Goal: Information Seeking & Learning: Learn about a topic

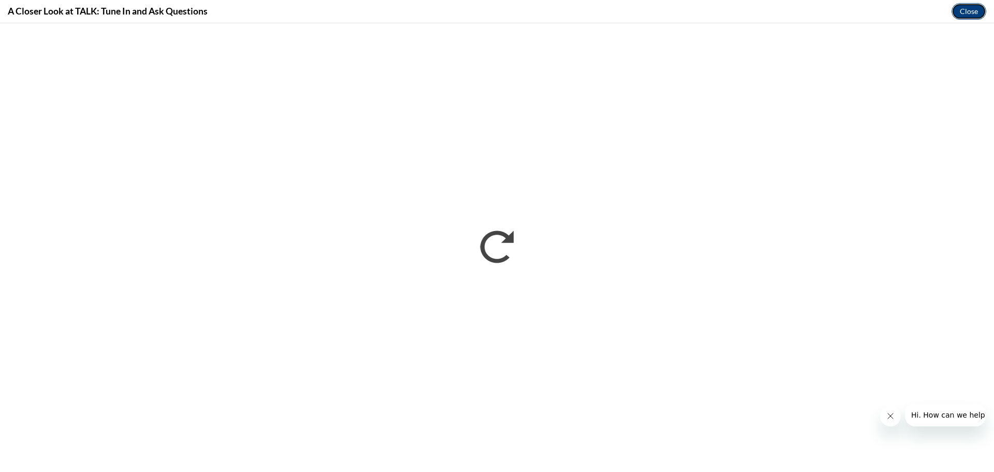
click at [965, 8] on button "Close" at bounding box center [969, 11] width 35 height 17
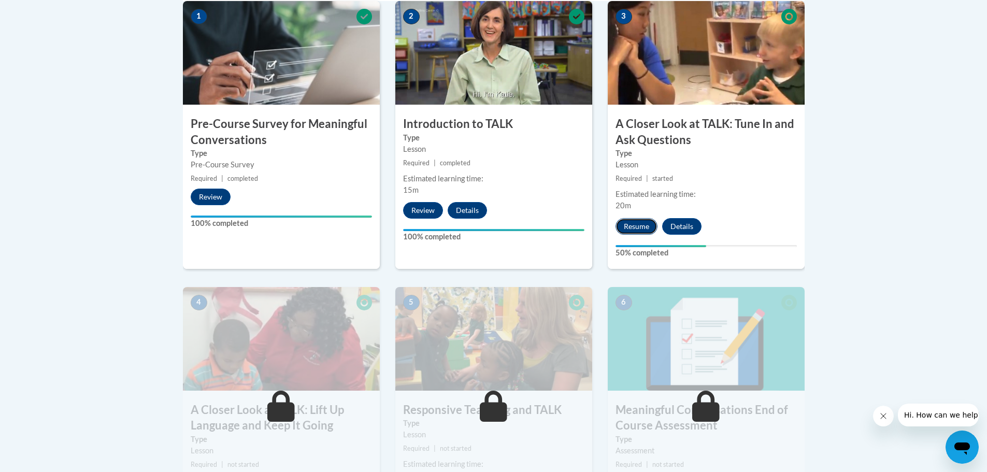
click at [632, 227] on button "Resume" at bounding box center [636, 226] width 42 height 17
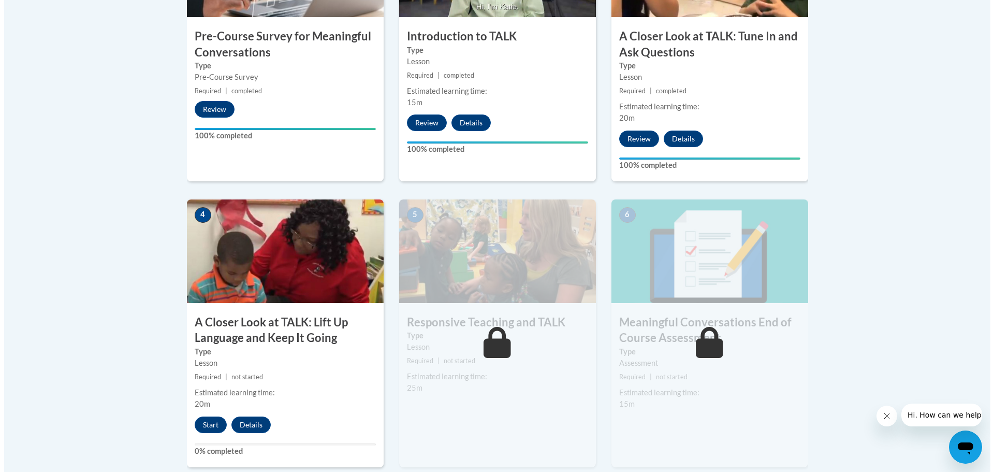
scroll to position [466, 0]
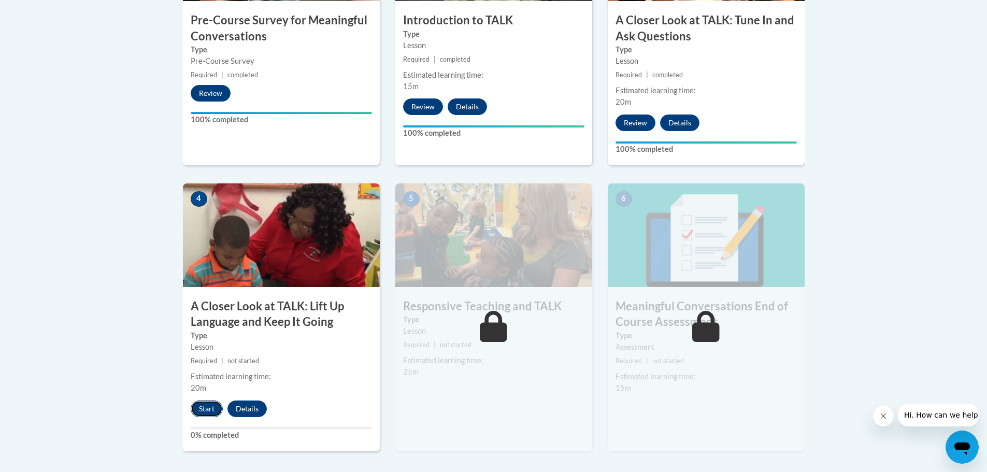
click at [212, 414] on button "Start" at bounding box center [207, 408] width 32 height 17
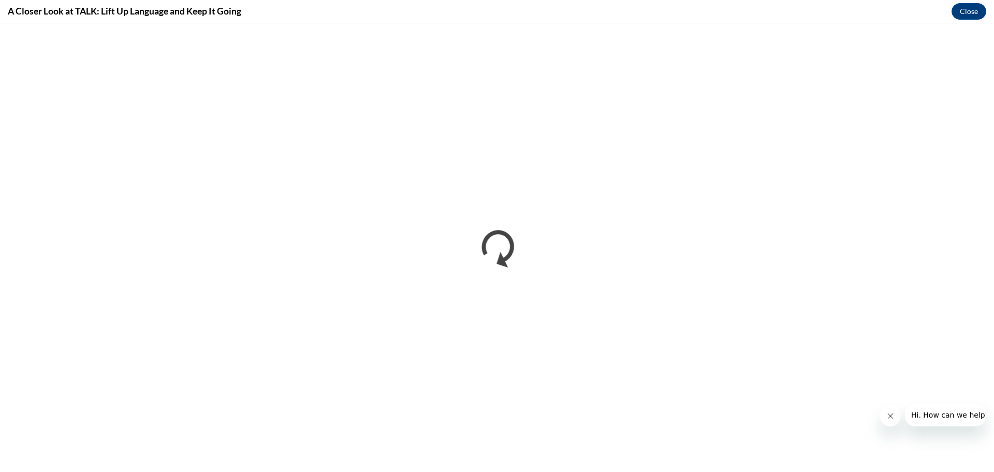
scroll to position [0, 0]
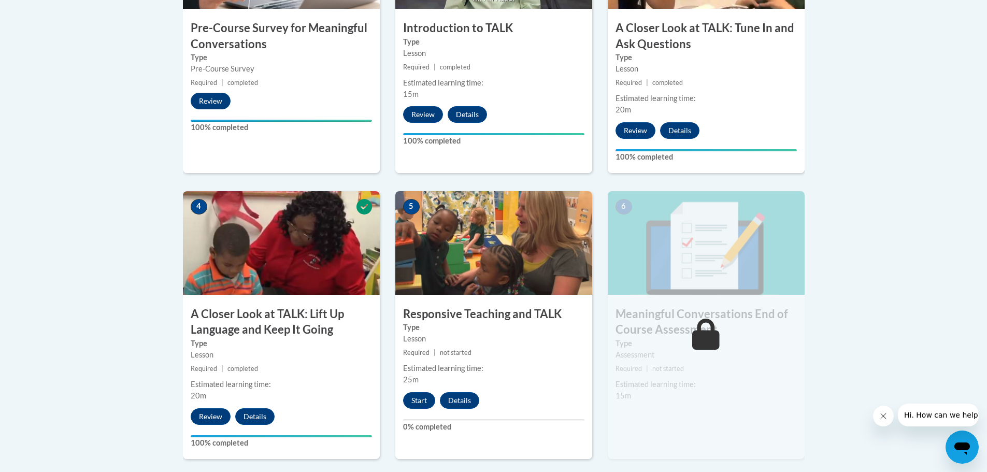
scroll to position [466, 0]
